Goal: Task Accomplishment & Management: Use online tool/utility

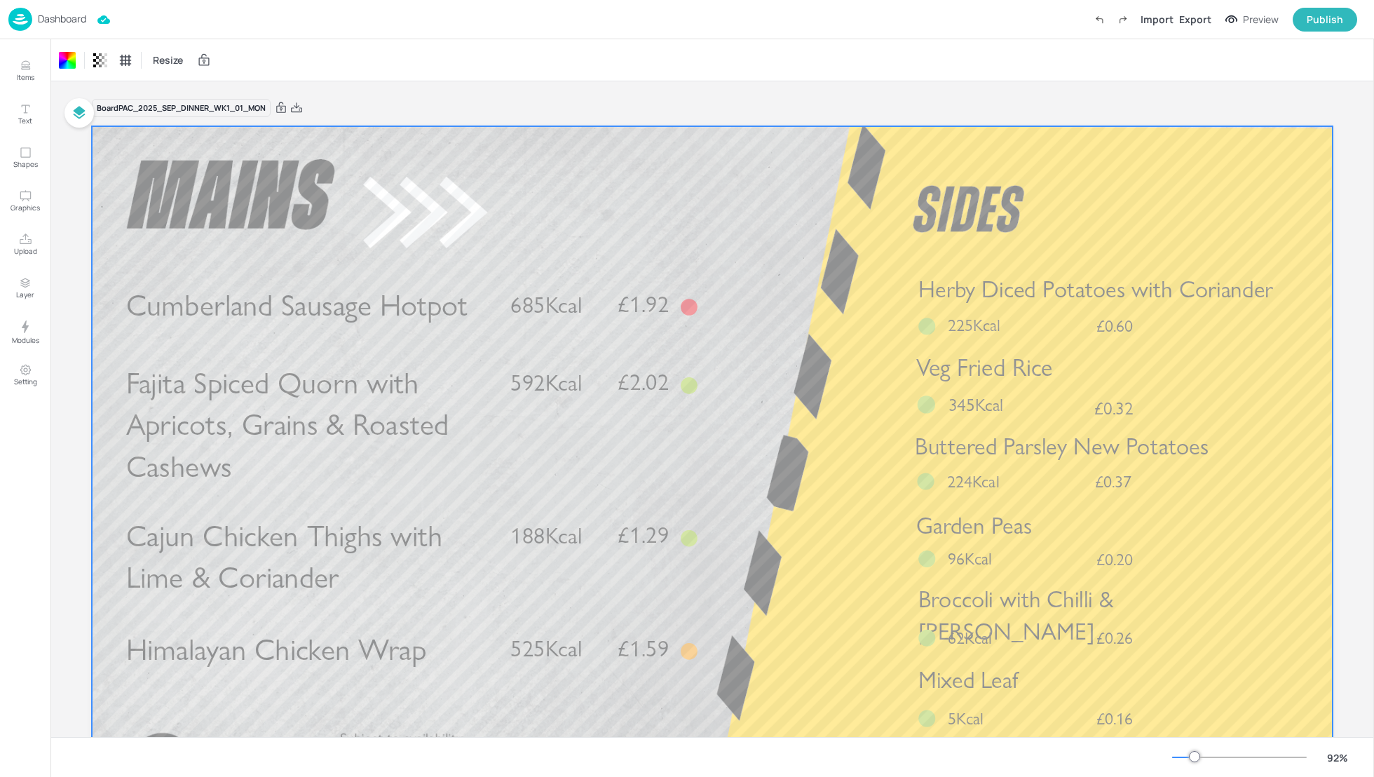
click at [53, 18] on p "Dashboard" at bounding box center [62, 19] width 48 height 10
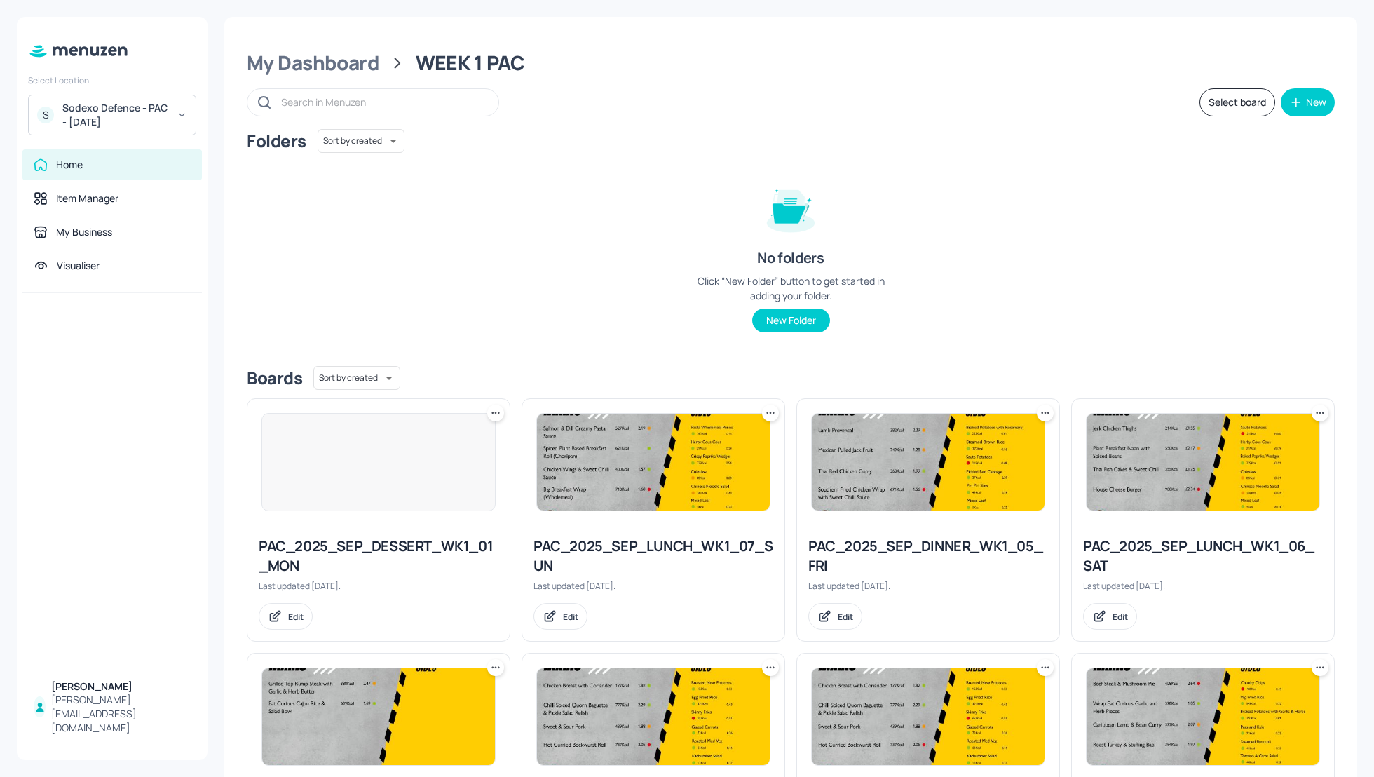
click at [497, 196] on div "Folders Sort by created id ​ No folders Click “New Folder” button to get starte…" at bounding box center [791, 242] width 1088 height 226
click at [1037, 210] on div "Folders Sort by created id ​ No folders Click “New Folder” button to get starte…" at bounding box center [791, 242] width 1088 height 226
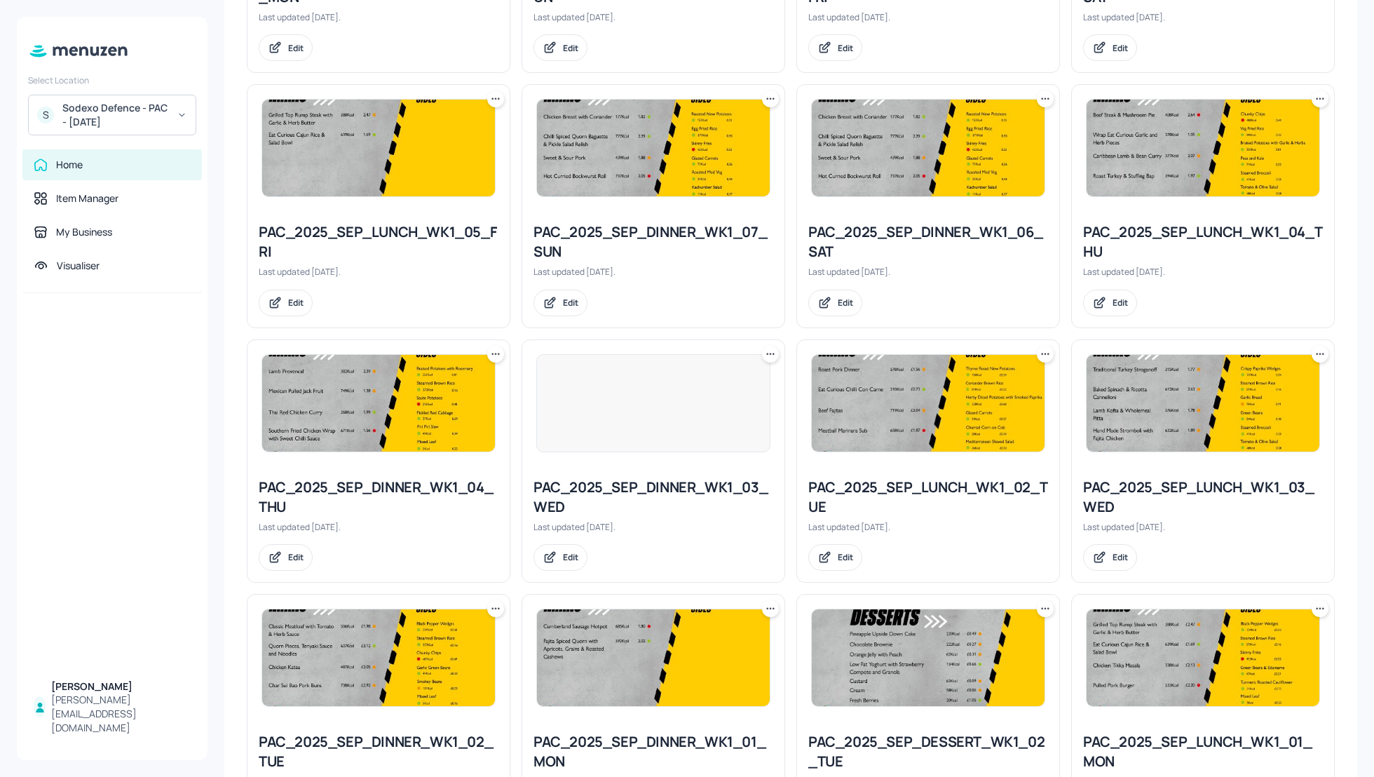
scroll to position [606, 0]
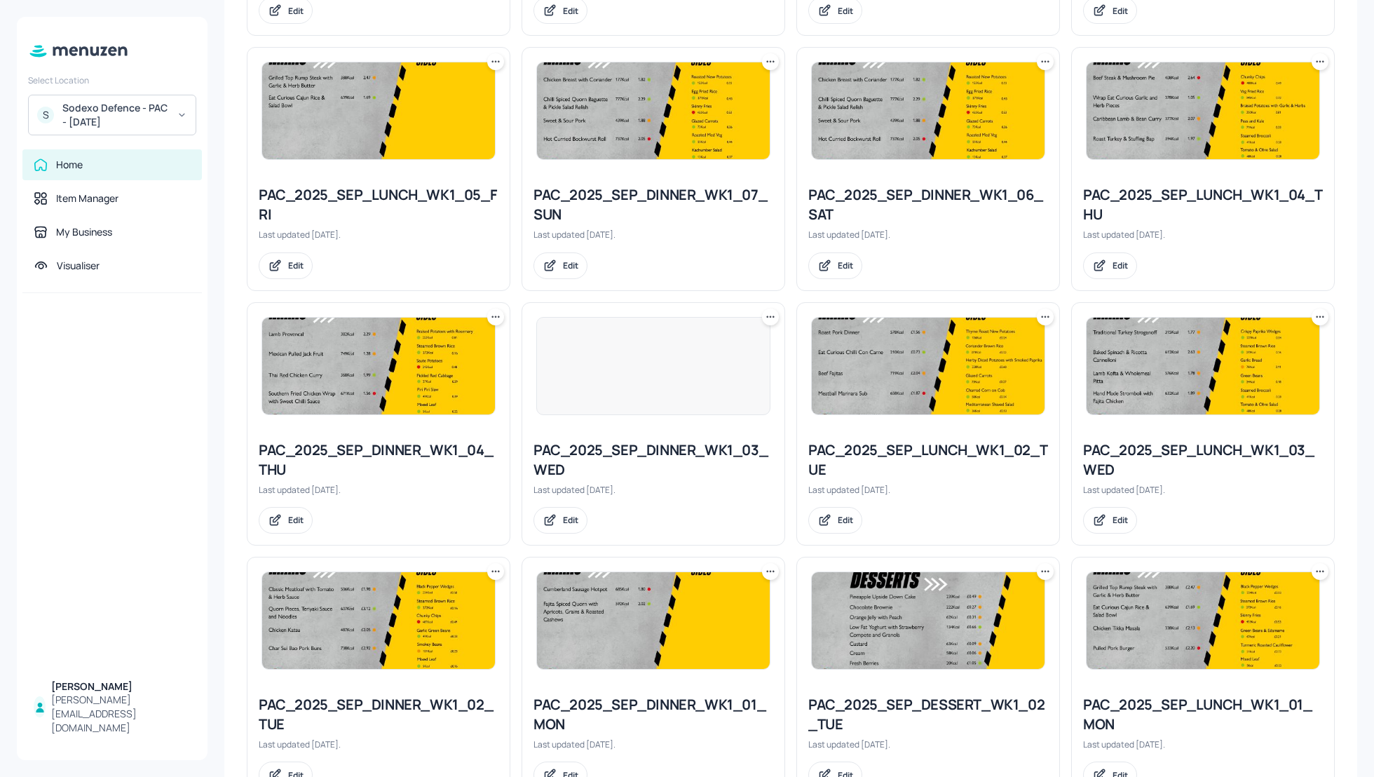
click at [1317, 566] on icon at bounding box center [1320, 571] width 14 height 14
click at [1243, 617] on p "Duplicate" at bounding box center [1246, 621] width 38 height 13
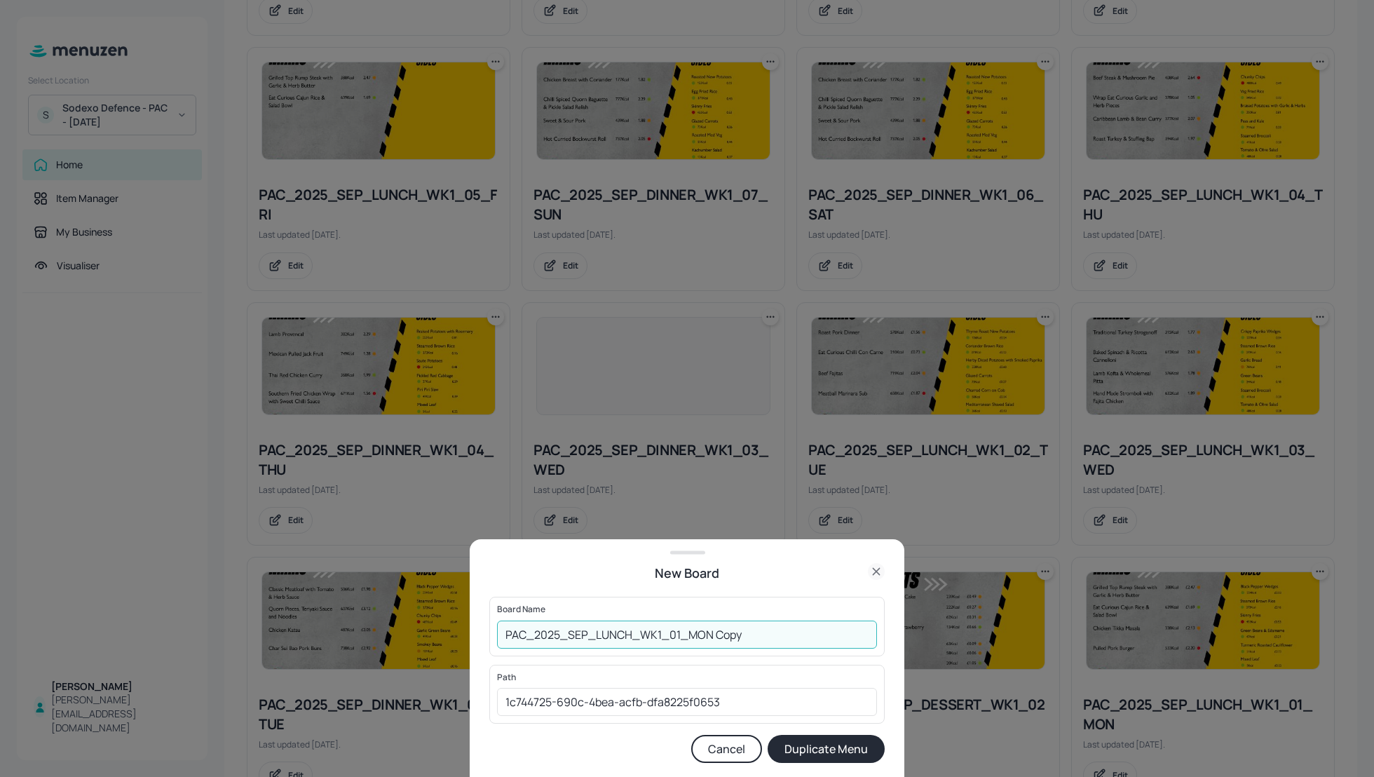
click at [504, 638] on input "PAC_2025_SEP_LUNCH_WK1_01_MON Copy" at bounding box center [687, 634] width 380 height 28
click at [806, 640] on input "01_EDIT_PAC_2025_SEP_LUNCH_WK1_01_MON Copy" at bounding box center [687, 634] width 380 height 28
type input "01_EDIT_PAC_2025_SEP_LUNCH_WK1_01_MON_080925"
click at [824, 757] on button "Duplicate Menu" at bounding box center [825, 748] width 117 height 28
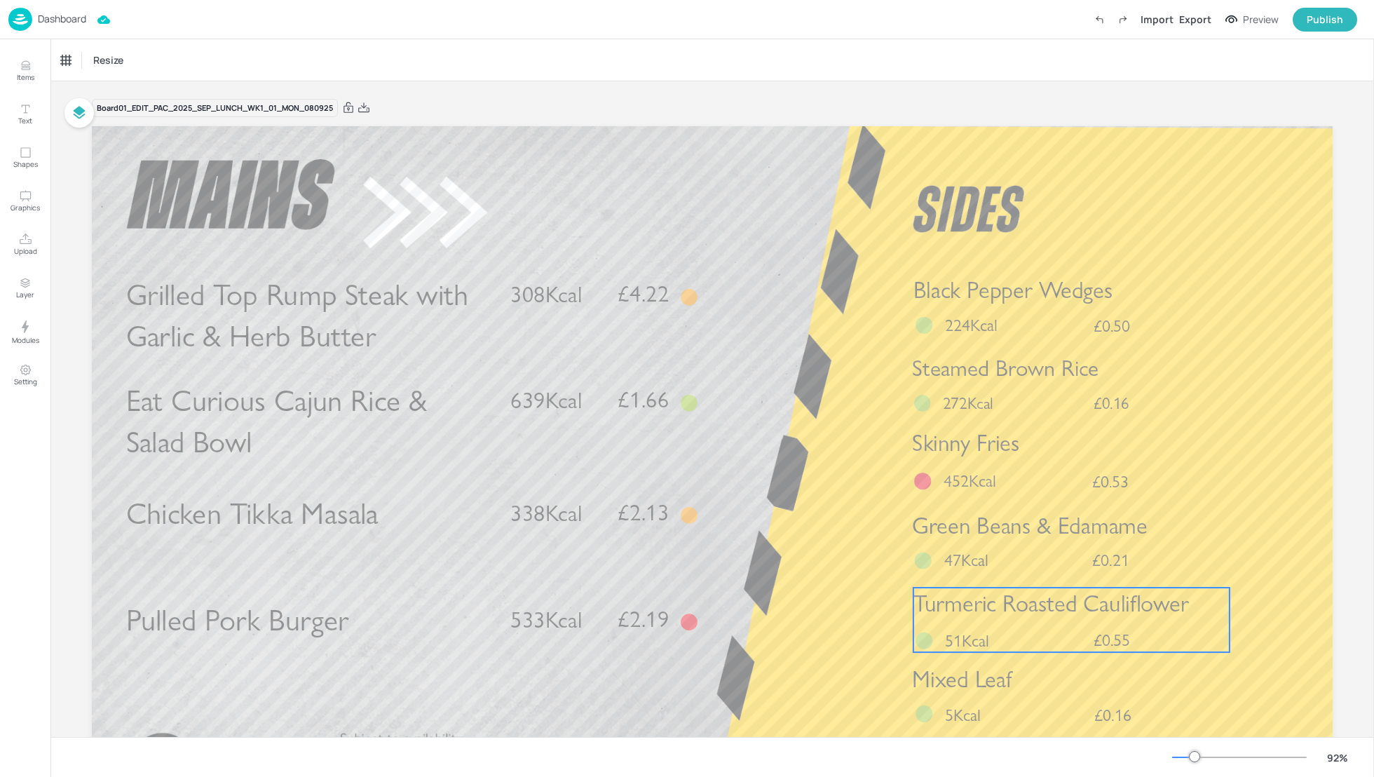
click at [1012, 610] on span "Turmeric Roasted Cauliflower" at bounding box center [1050, 603] width 275 height 28
click at [97, 66] on div "Turmeric Roasted Cauliflower" at bounding box center [119, 60] width 116 height 13
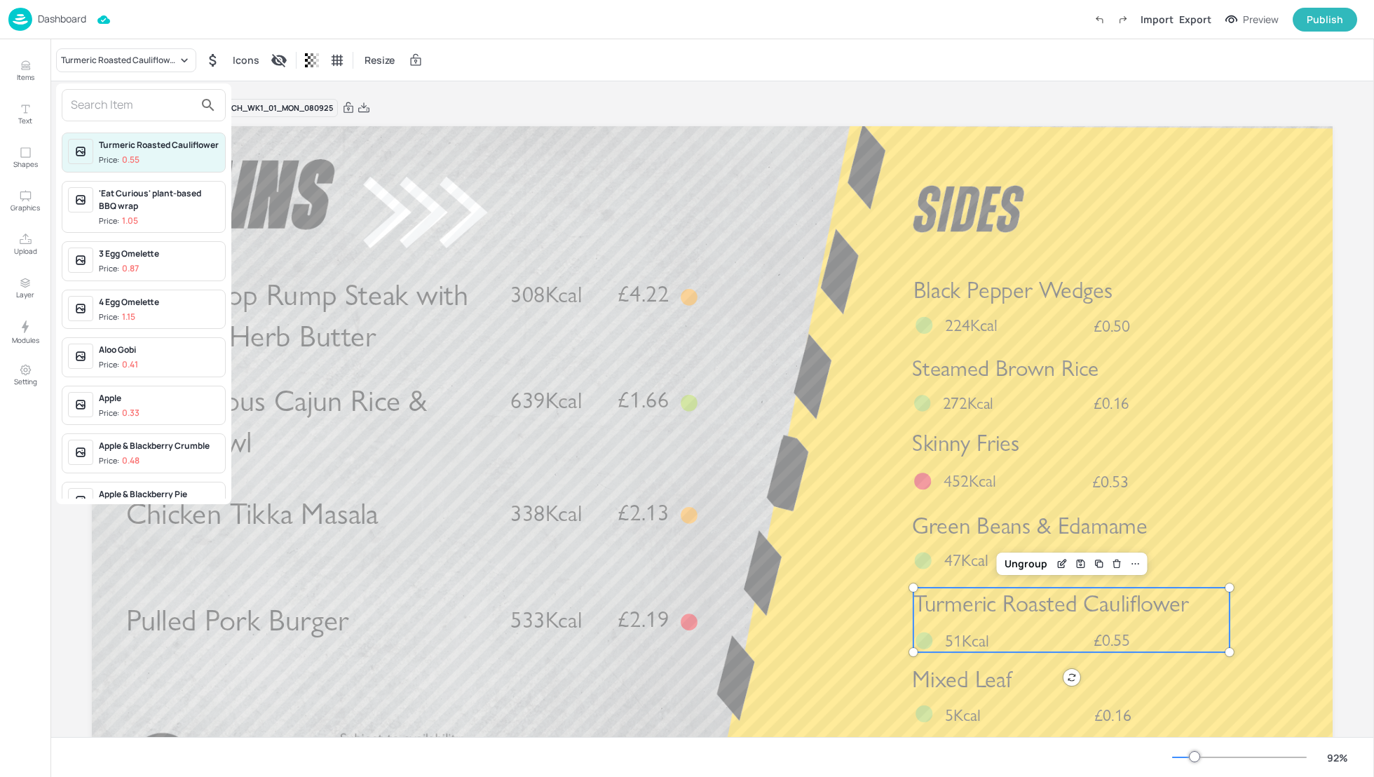
click at [100, 101] on input "text" at bounding box center [132, 105] width 123 height 22
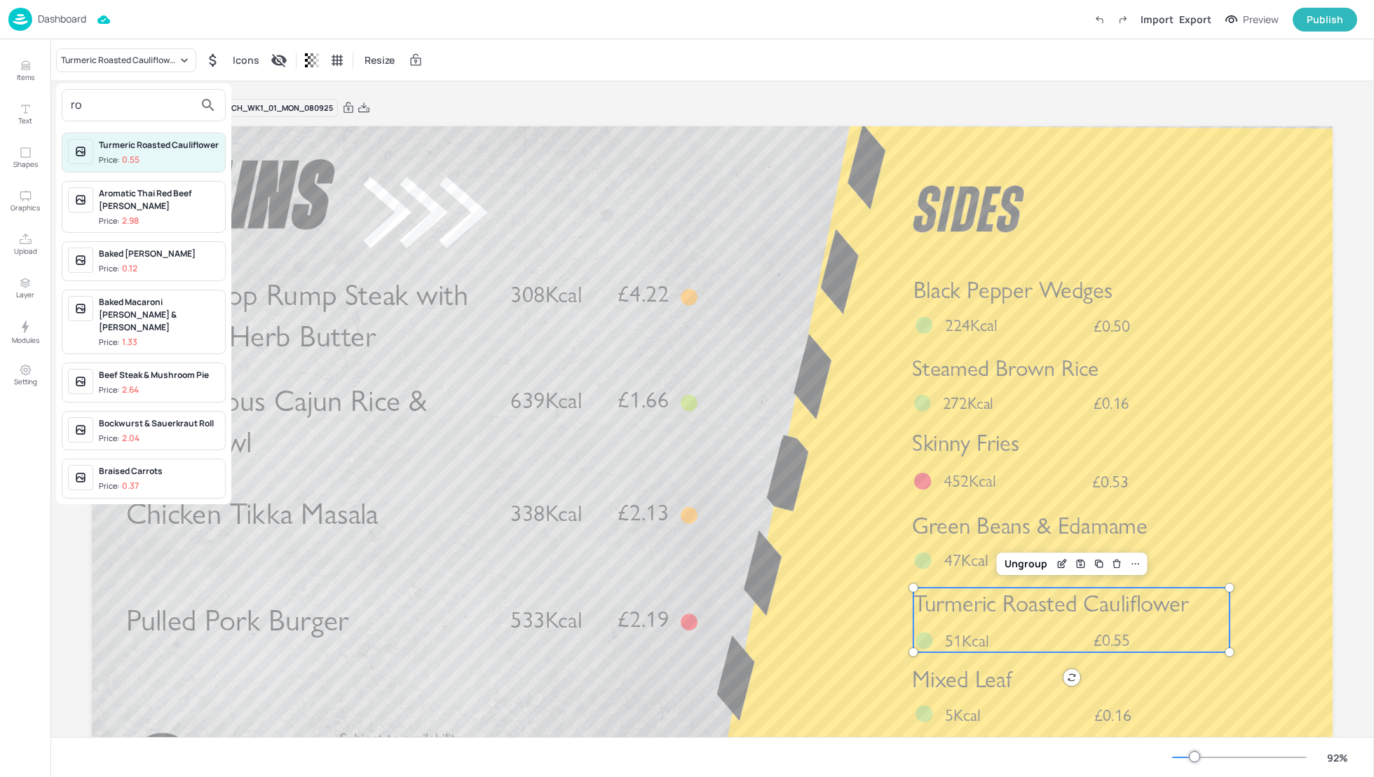
type input "r"
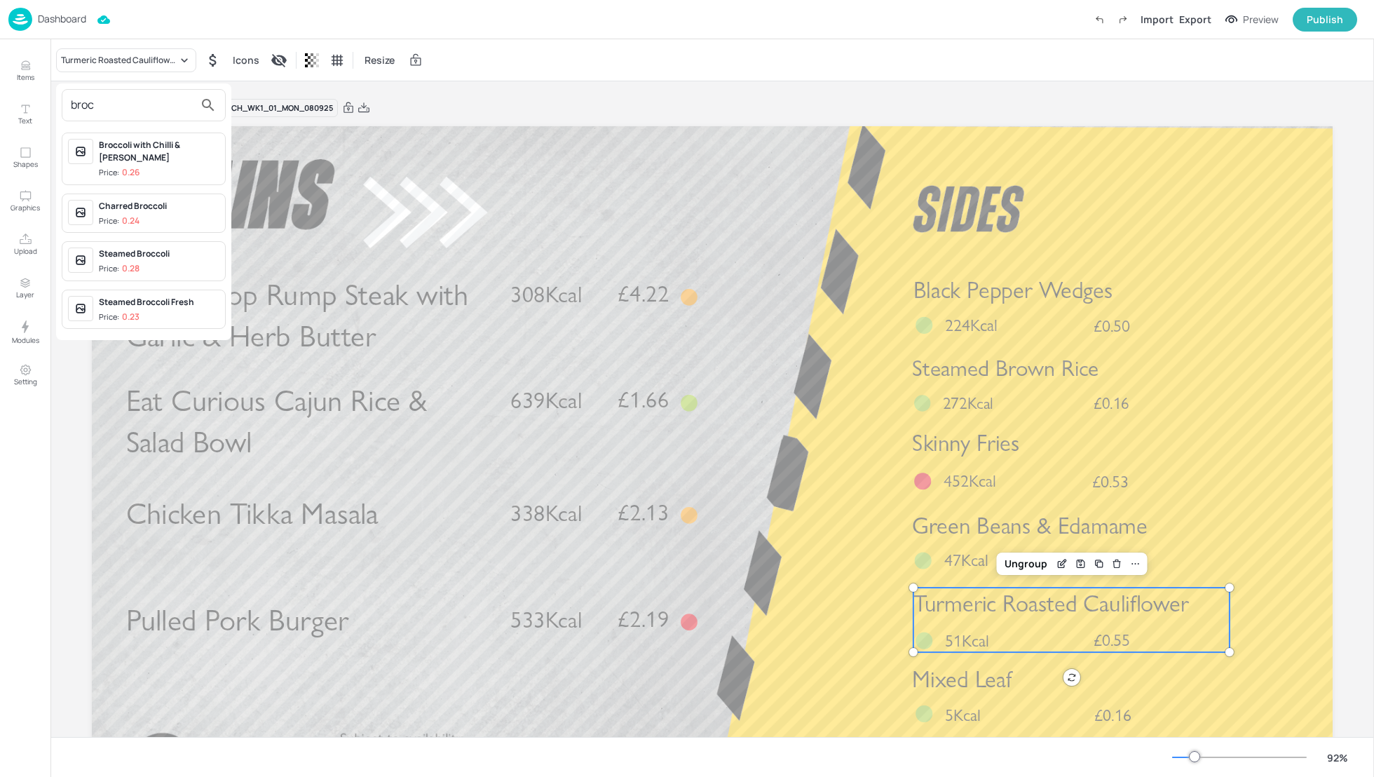
type input "broc"
click at [139, 200] on div "Charred Broccoli" at bounding box center [159, 206] width 121 height 13
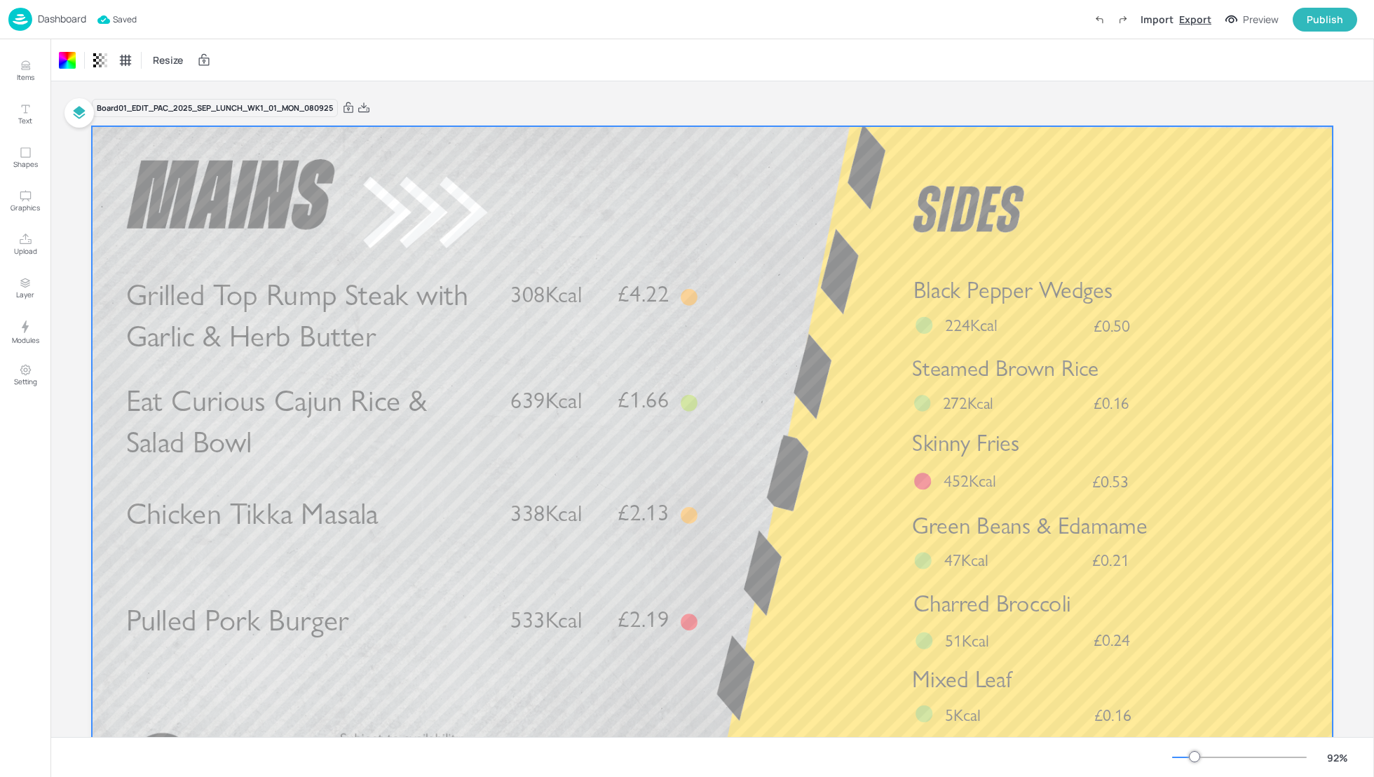
click at [1197, 25] on div "Export" at bounding box center [1195, 19] width 32 height 15
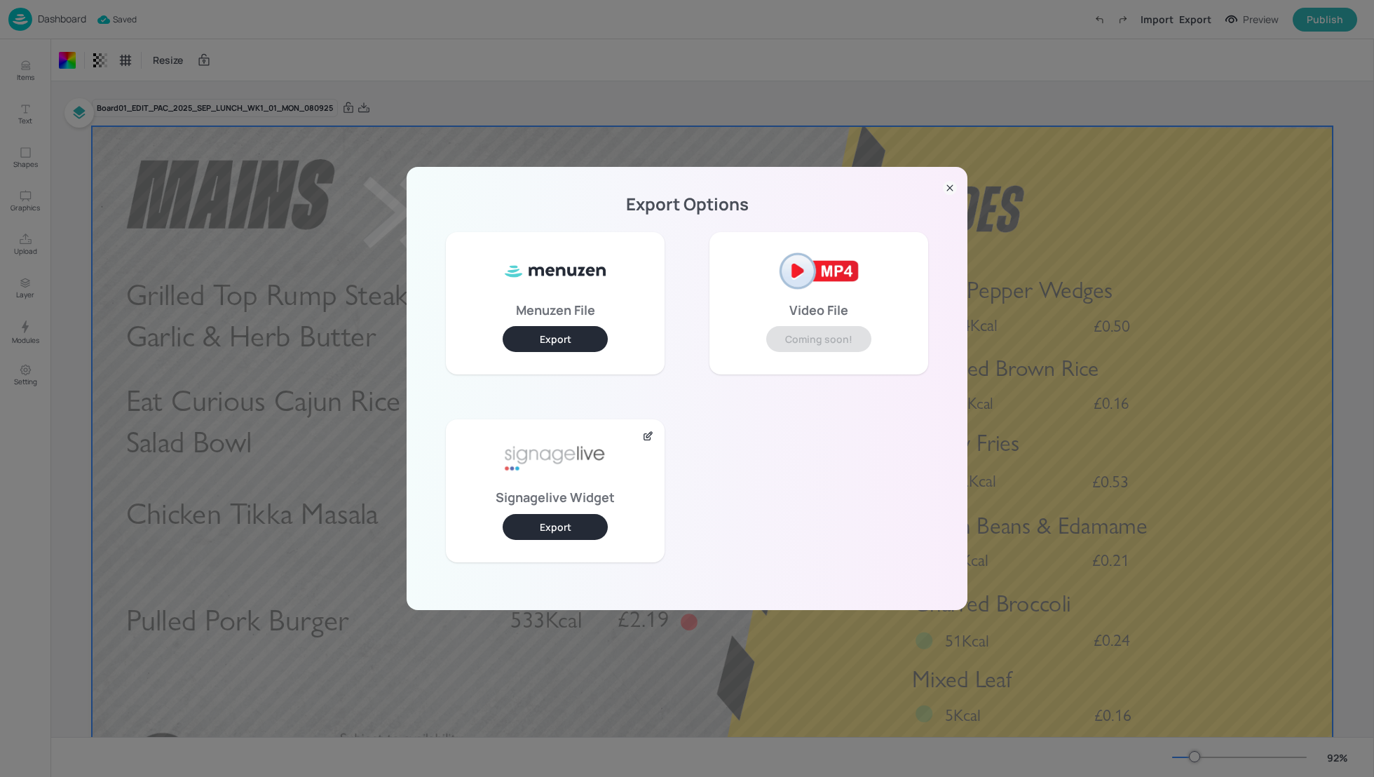
click at [580, 533] on button "Export" at bounding box center [555, 527] width 105 height 26
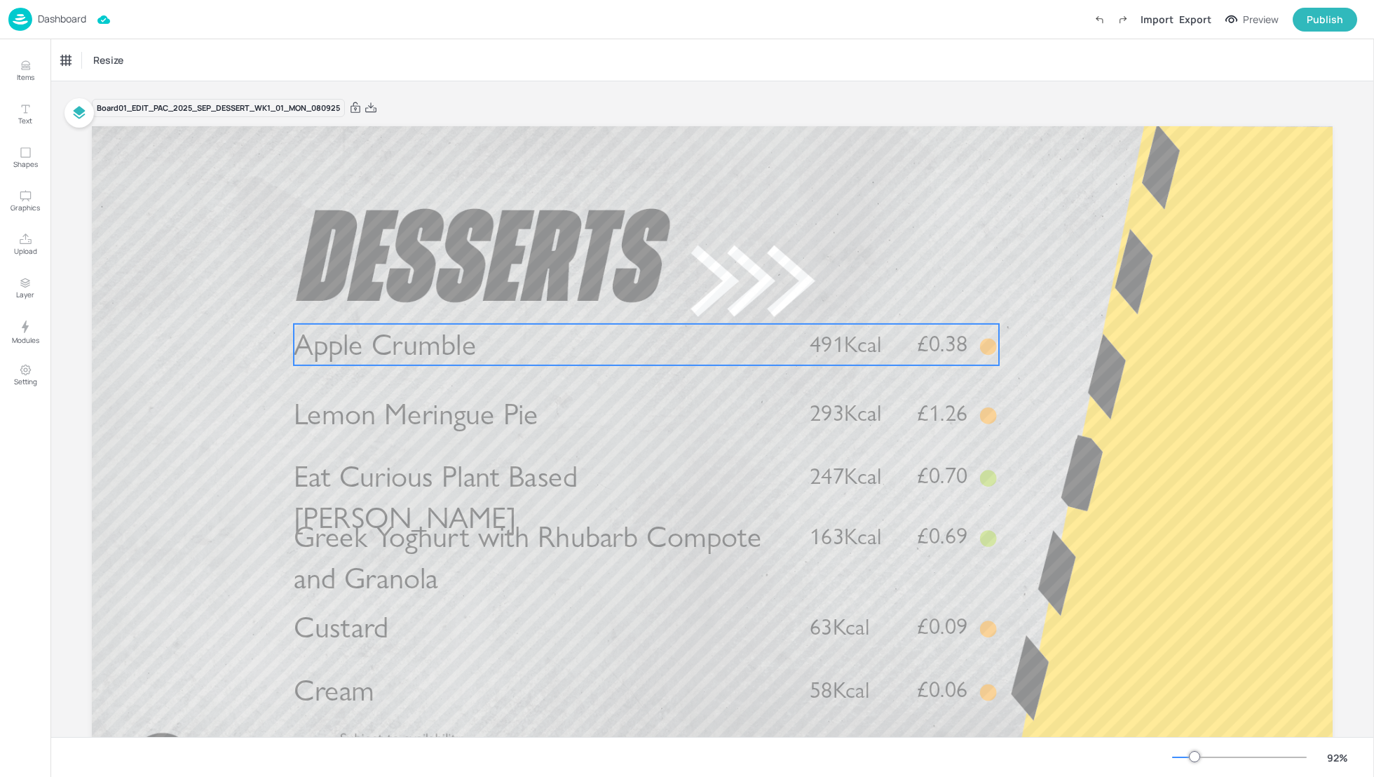
click at [381, 350] on span "Apple Crumble" at bounding box center [385, 345] width 182 height 36
click at [98, 55] on div "Apple Crumble" at bounding box center [90, 60] width 58 height 13
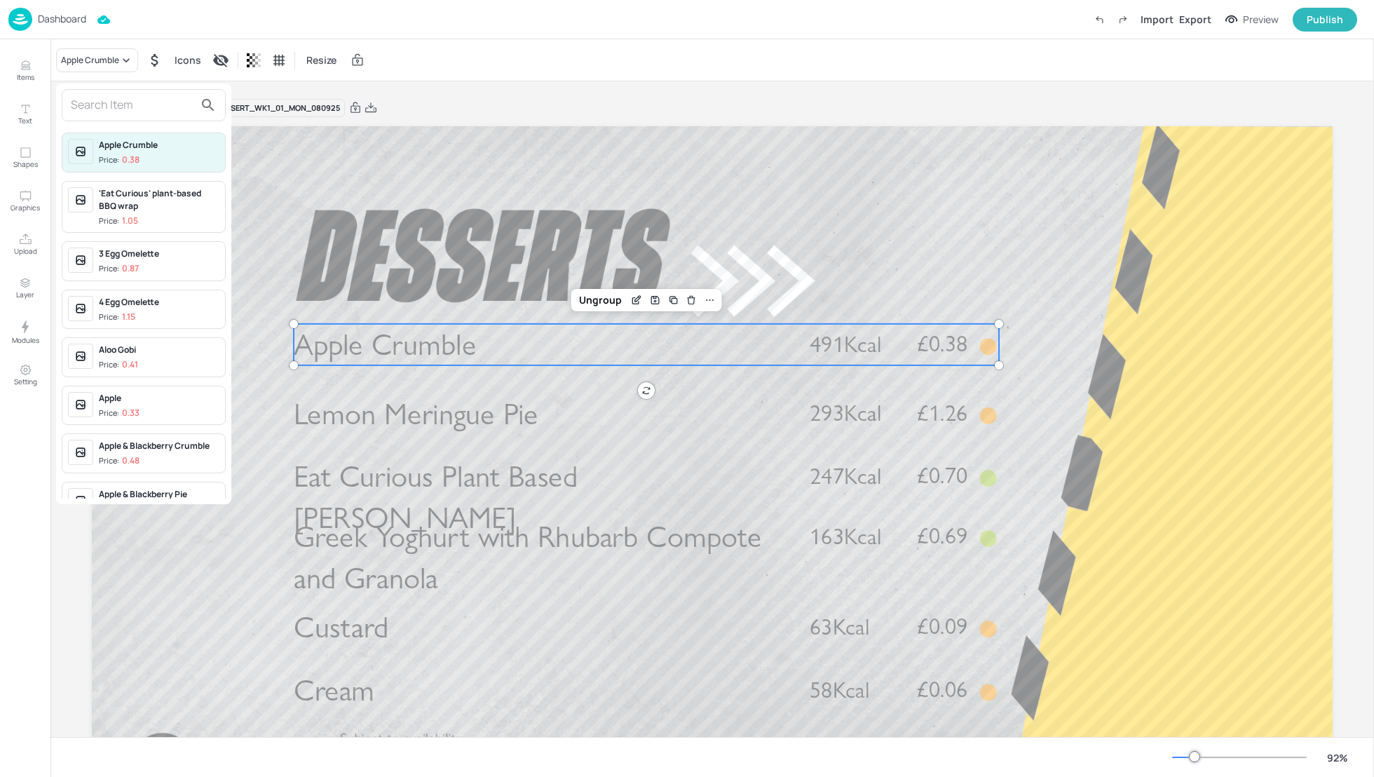
click at [102, 109] on input "text" at bounding box center [132, 105] width 123 height 22
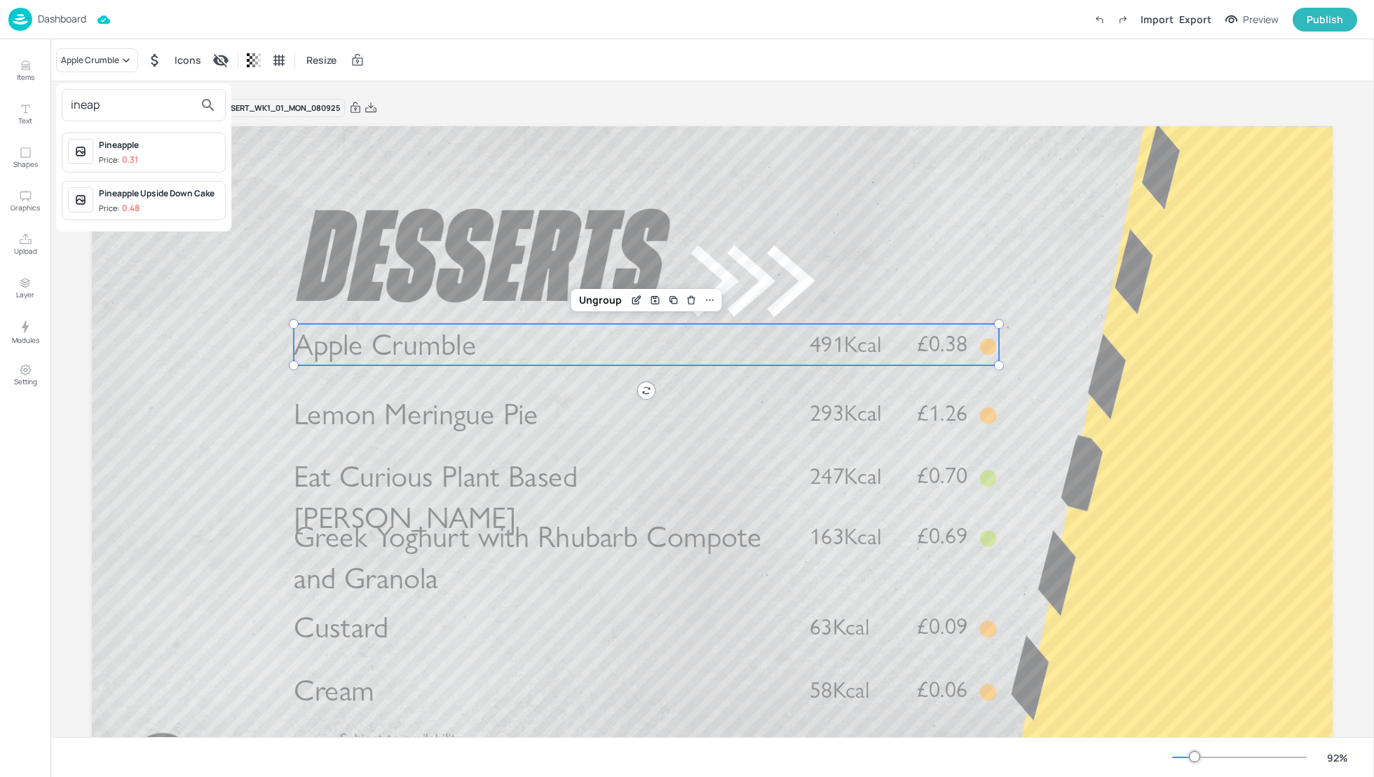
type input "ineap"
click at [638, 68] on div at bounding box center [687, 388] width 1374 height 777
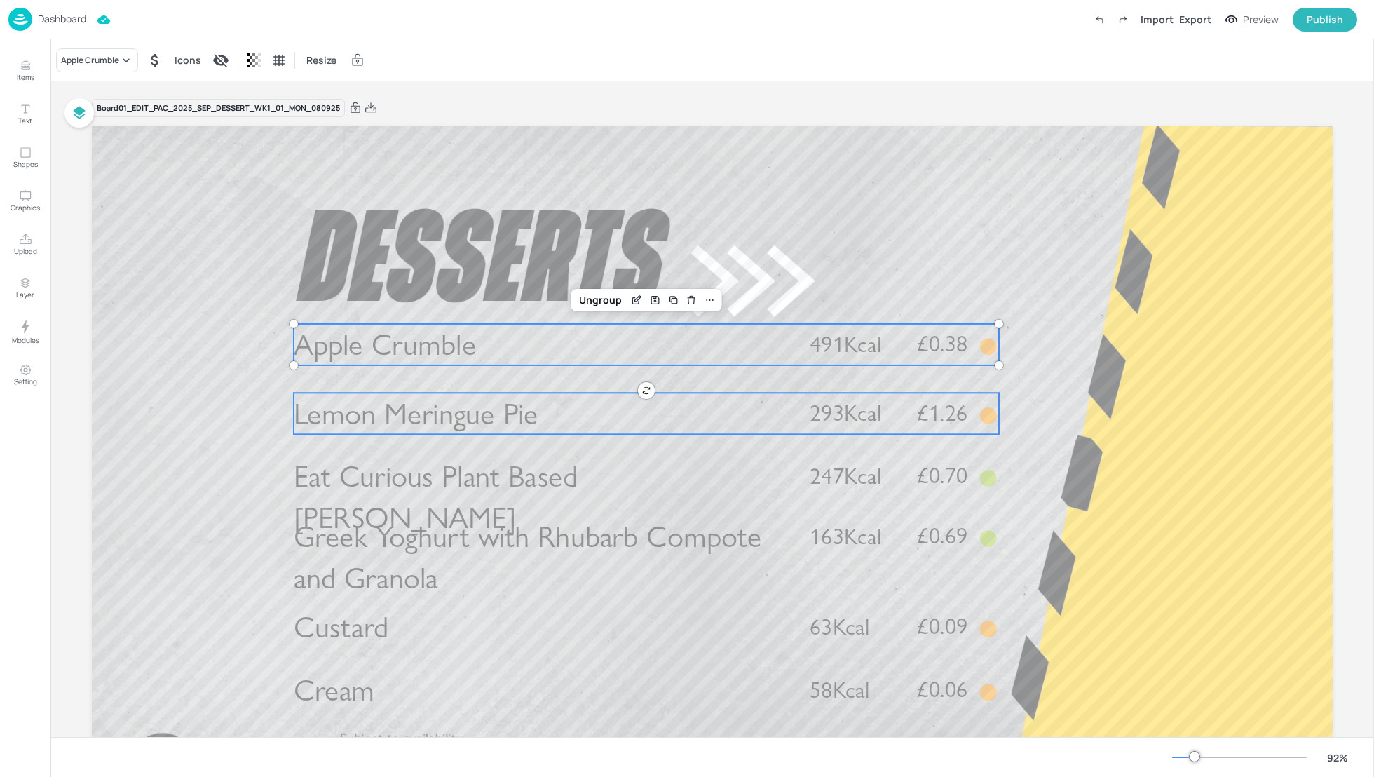
click at [509, 422] on span "Lemon Meringue Pie" at bounding box center [416, 413] width 244 height 36
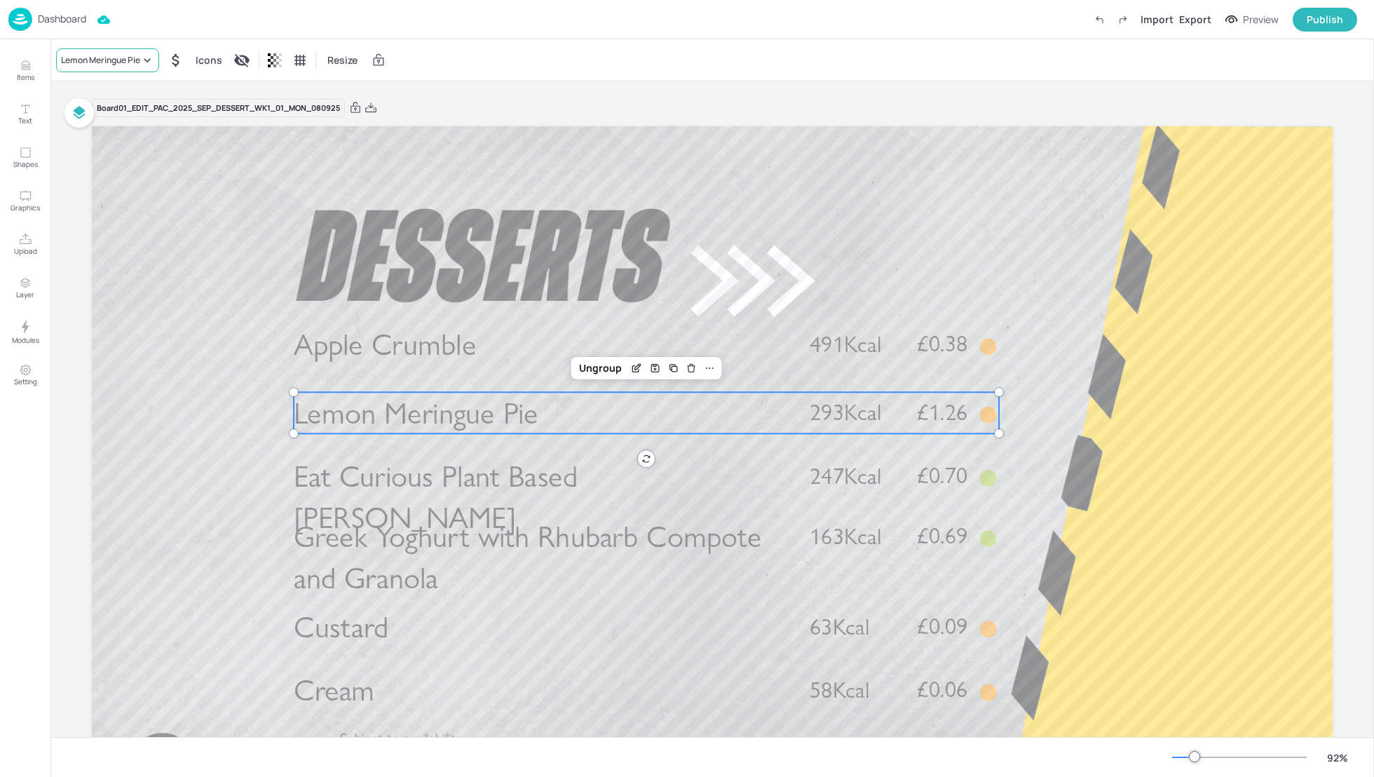
click at [90, 62] on div "Lemon Meringue Pie" at bounding box center [100, 60] width 79 height 13
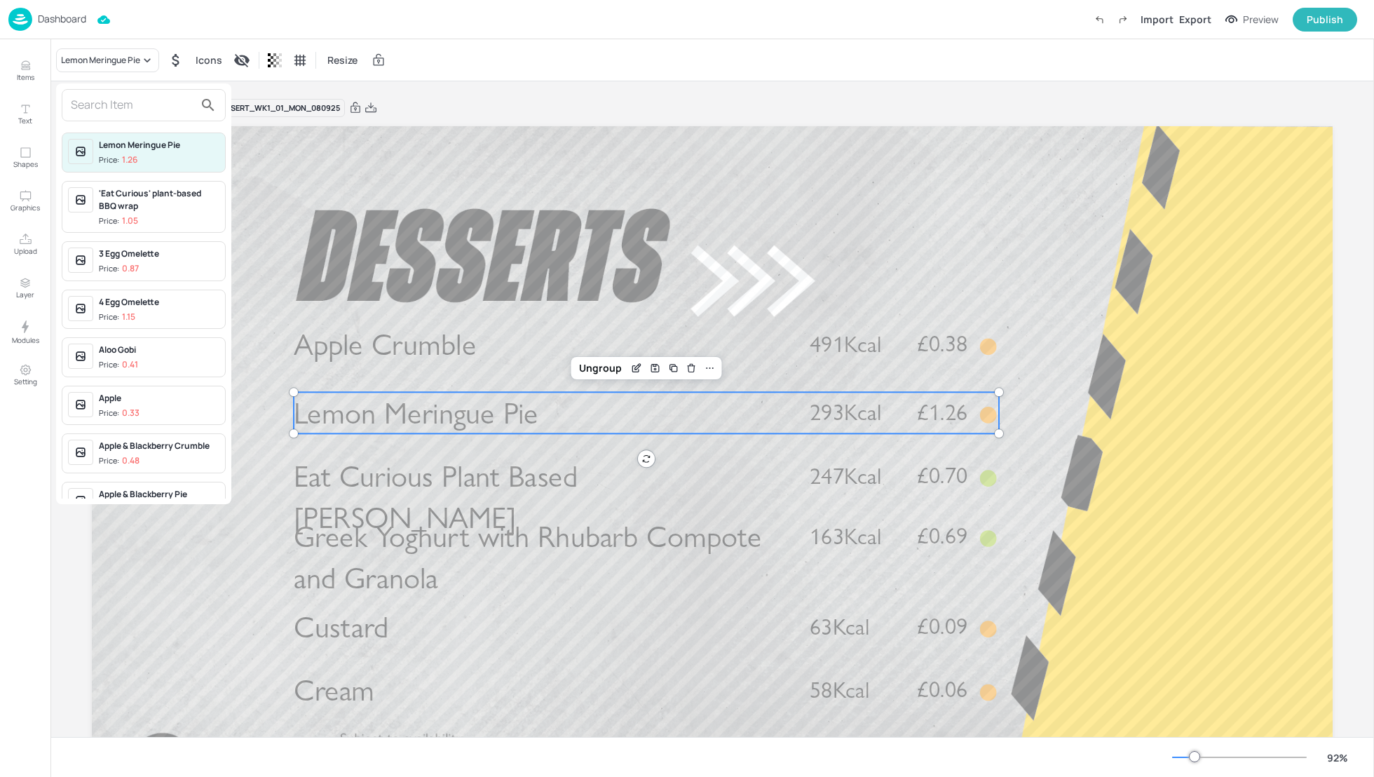
click at [81, 98] on input "text" at bounding box center [132, 105] width 123 height 22
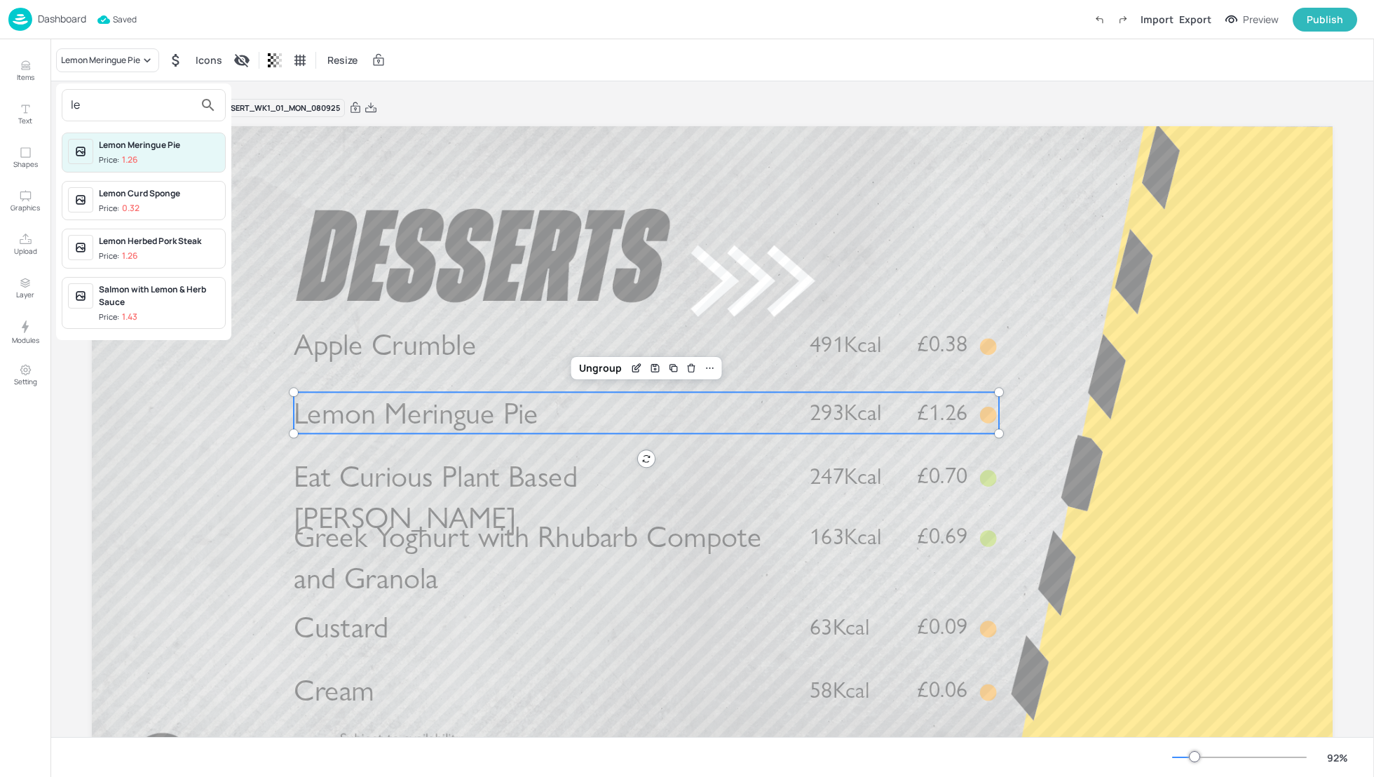
type input "l"
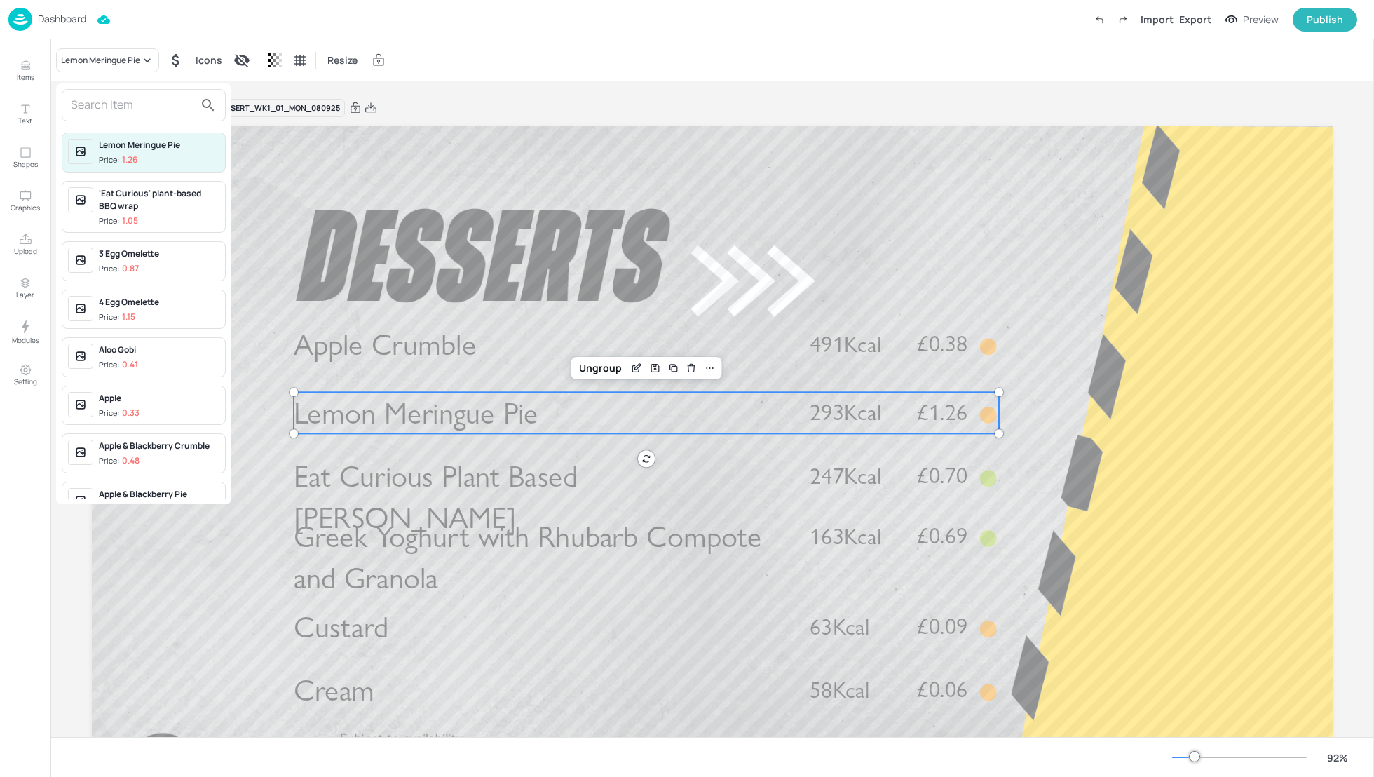
click at [761, 92] on div at bounding box center [687, 388] width 1374 height 777
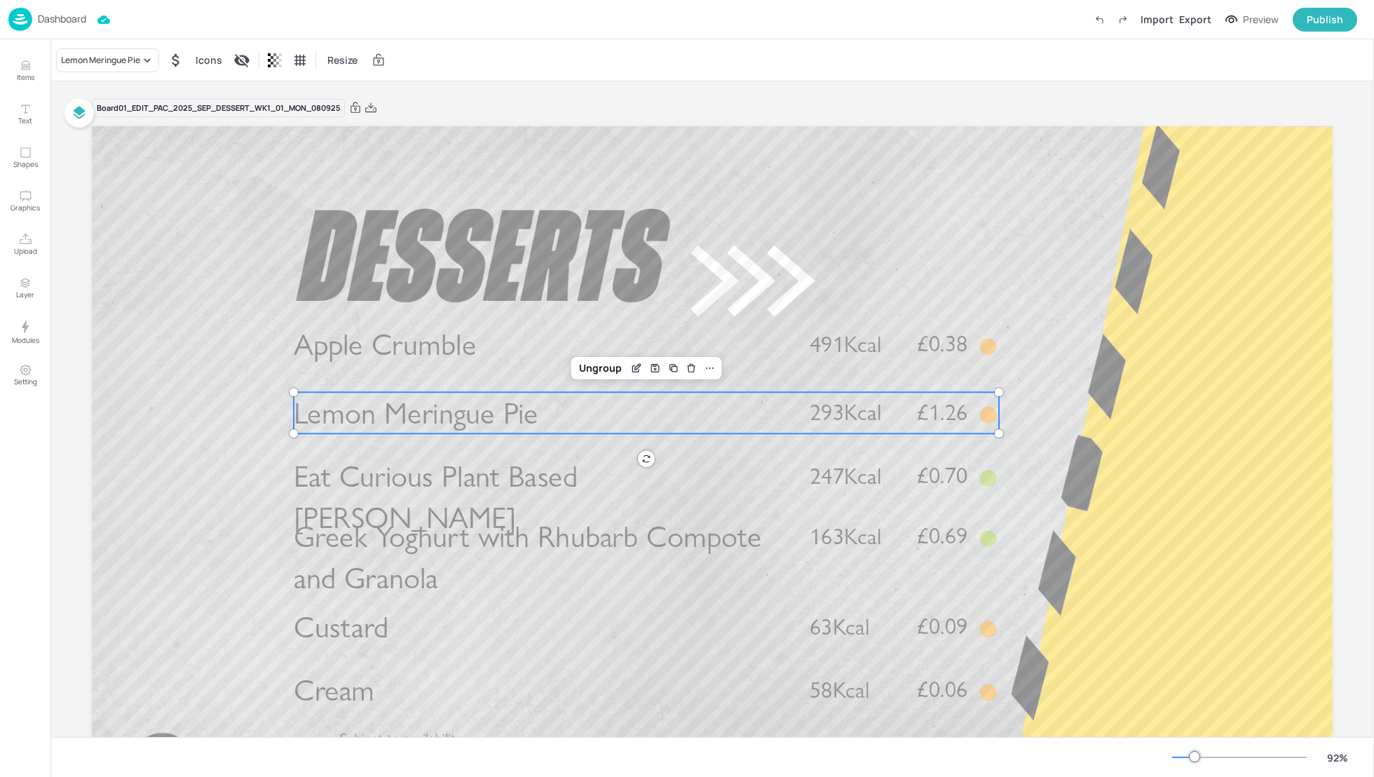
click at [57, 24] on p "Dashboard" at bounding box center [62, 19] width 48 height 10
